Goal: Information Seeking & Learning: Learn about a topic

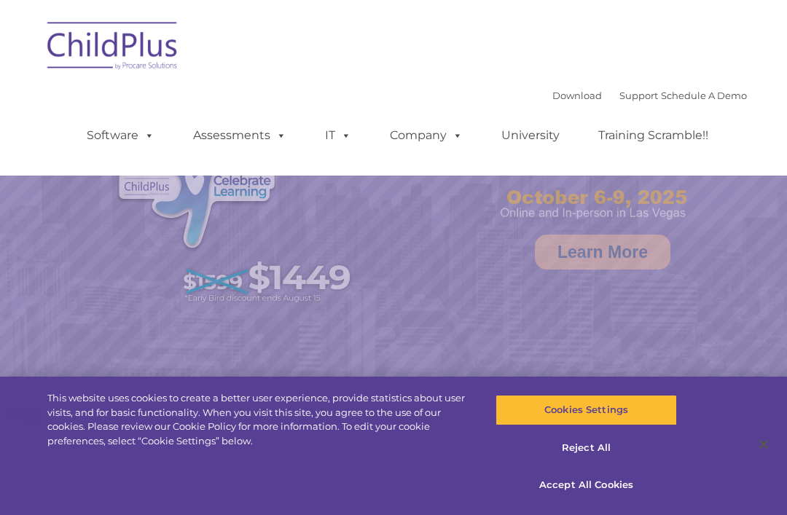
select select "MEDIUM"
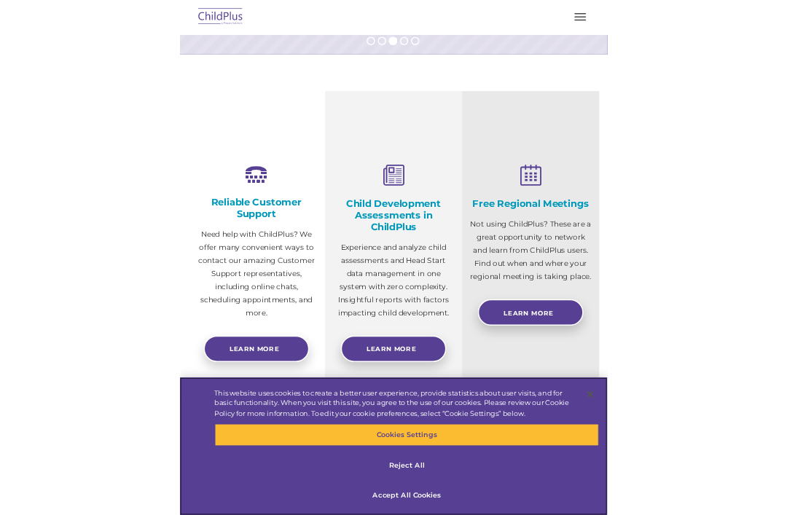
scroll to position [378, 0]
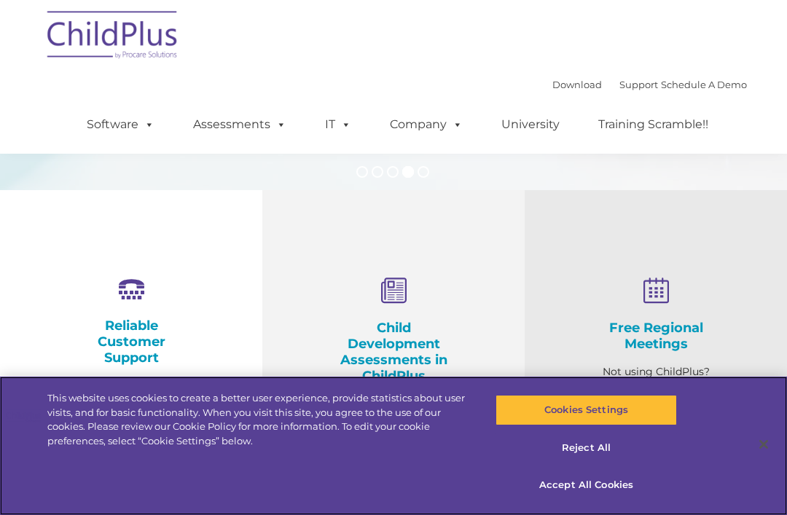
click at [605, 463] on button "Reject All" at bounding box center [585, 448] width 181 height 31
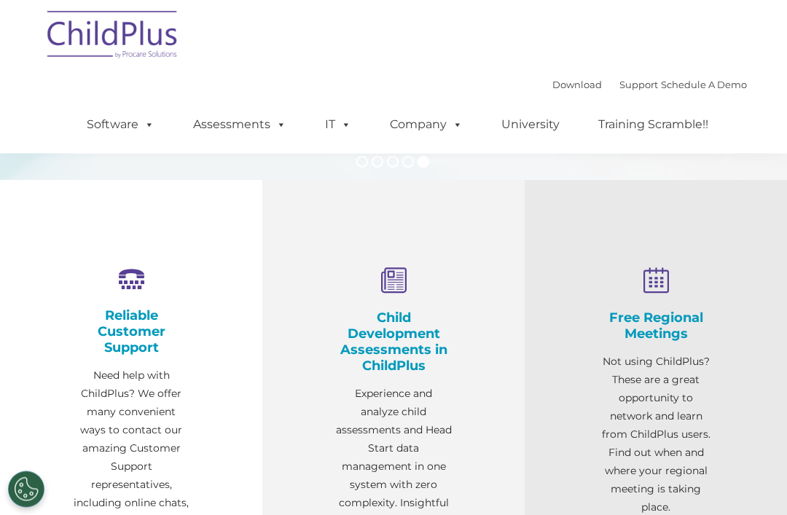
scroll to position [388, 0]
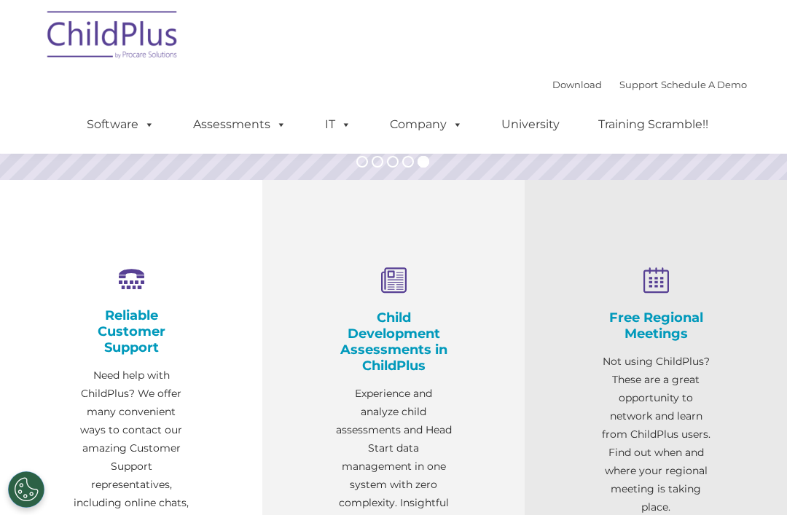
click at [259, 132] on link "Assessments" at bounding box center [240, 124] width 122 height 29
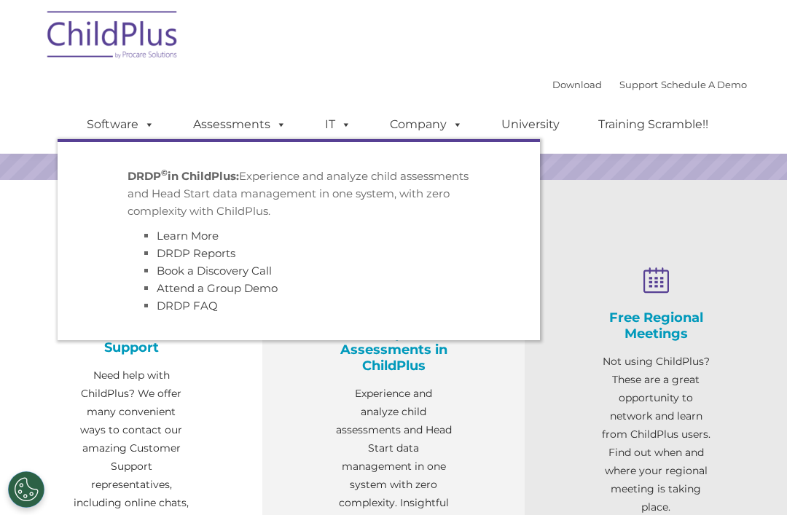
click at [315, 277] on li "Book a Discovery Call" at bounding box center [313, 270] width 313 height 17
click at [345, 60] on div "Download Support | Schedule A Demo  MENU MENU Software ChildPlus: The original…" at bounding box center [393, 77] width 707 height 154
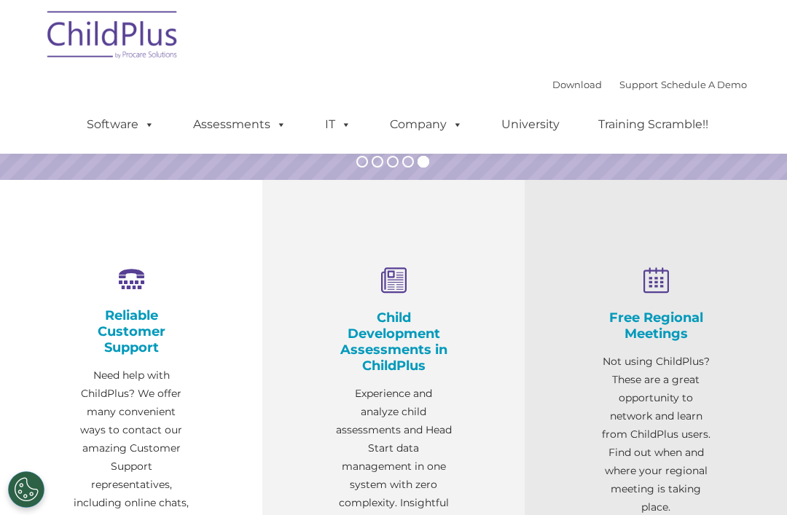
click at [146, 125] on span at bounding box center [146, 124] width 16 height 14
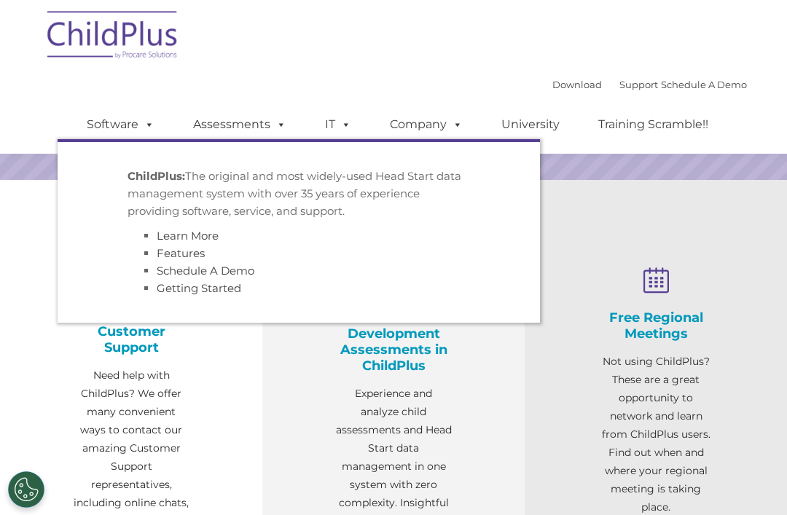
click at [740, 197] on div "Free Regional Meetings Not using ChildPlus? These are a great opportunity to ne…" at bounding box center [656, 439] width 262 height 518
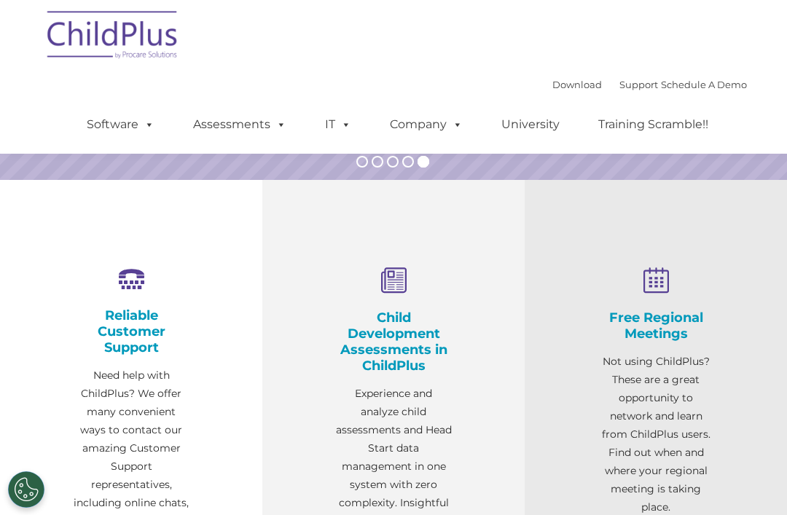
click at [786, 57] on nav "Download Support | Schedule A Demo  MENU MENU Software ChildPlus: The original…" at bounding box center [393, 77] width 787 height 154
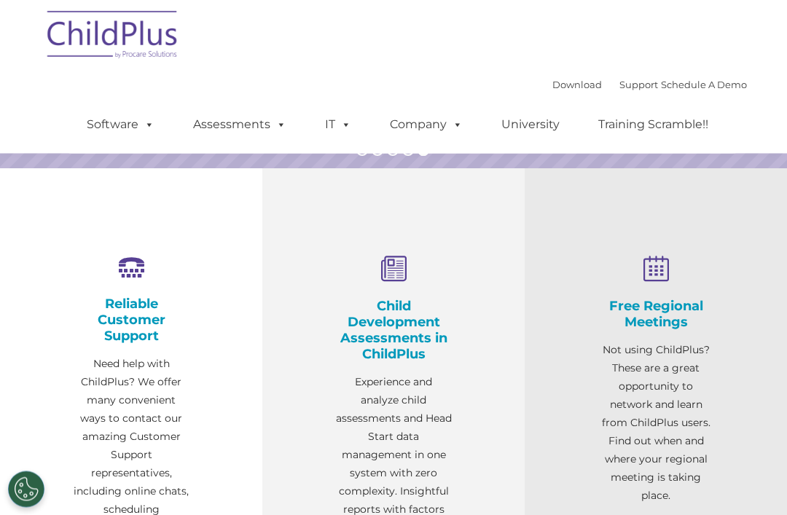
scroll to position [401, 0]
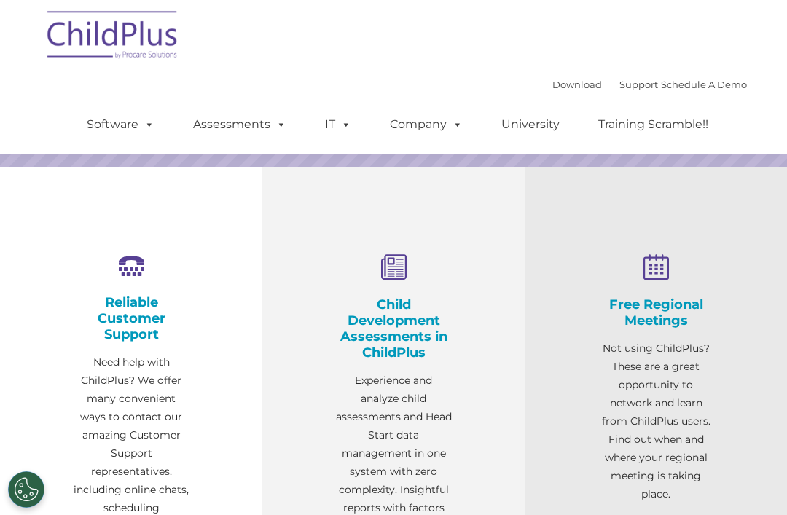
click at [399, 331] on h4 "Child Development Assessments in ChildPlus" at bounding box center [393, 329] width 117 height 64
click at [138, 47] on img at bounding box center [113, 37] width 146 height 73
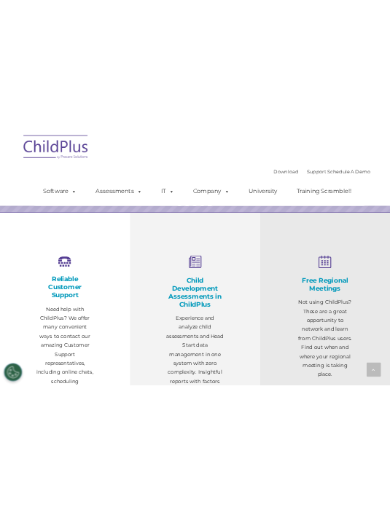
scroll to position [937, 0]
